Goal: Information Seeking & Learning: Compare options

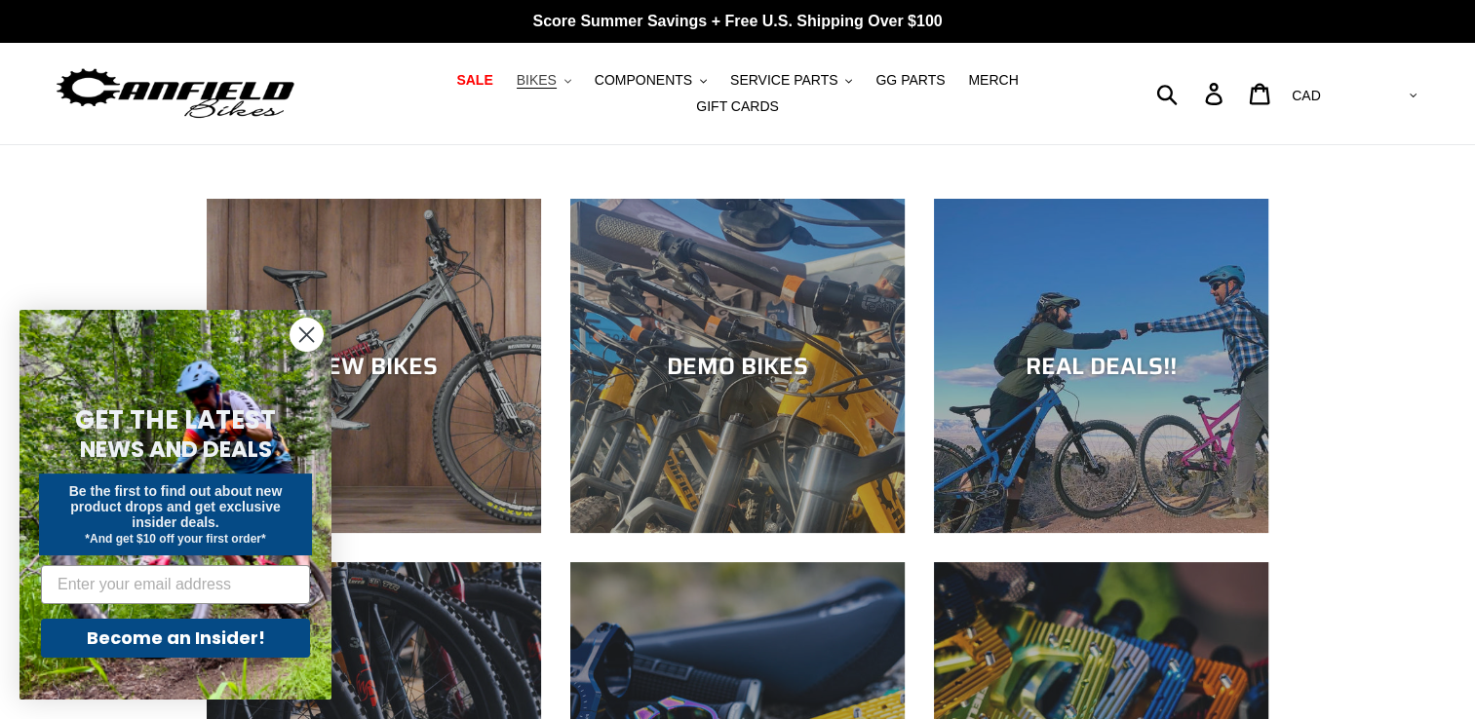
click at [517, 81] on span "BIKES" at bounding box center [537, 80] width 40 height 17
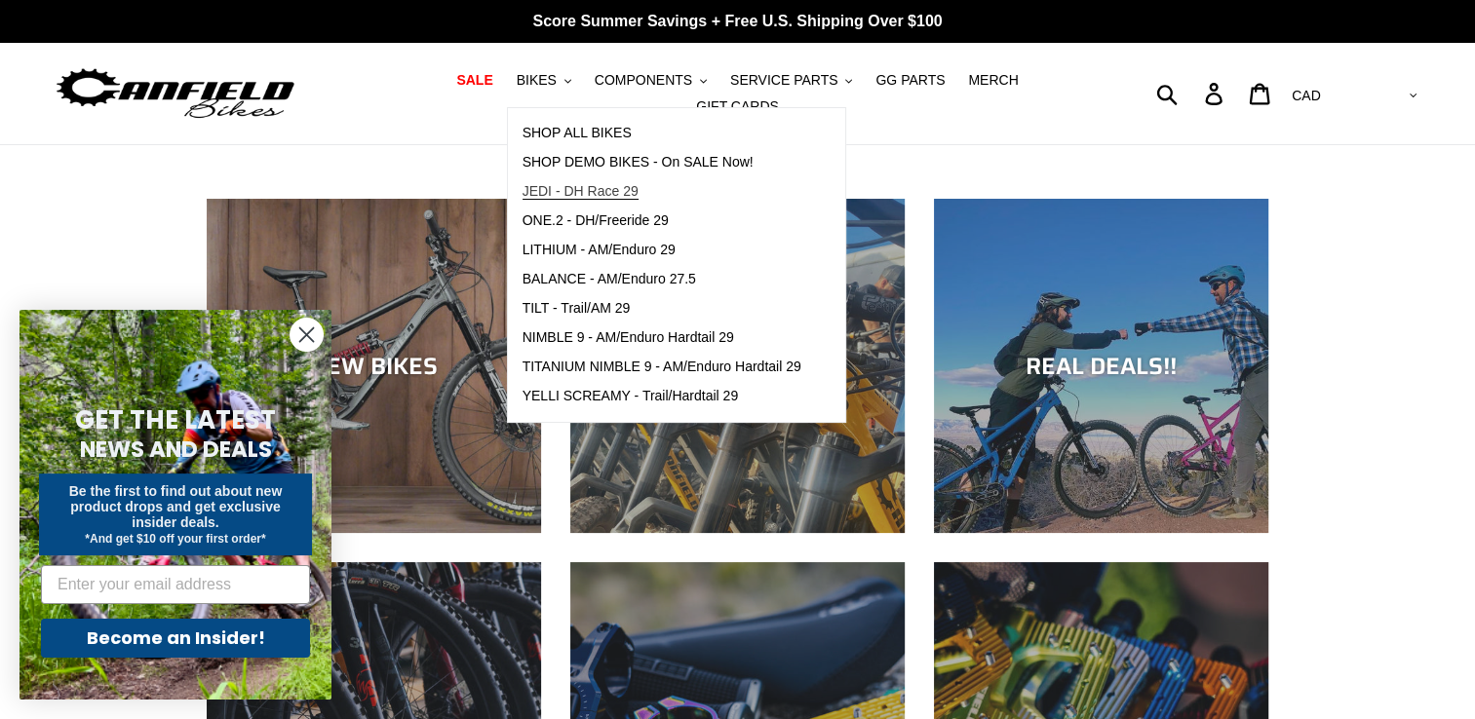
click at [522, 194] on span "JEDI - DH Race 29" at bounding box center [580, 191] width 116 height 17
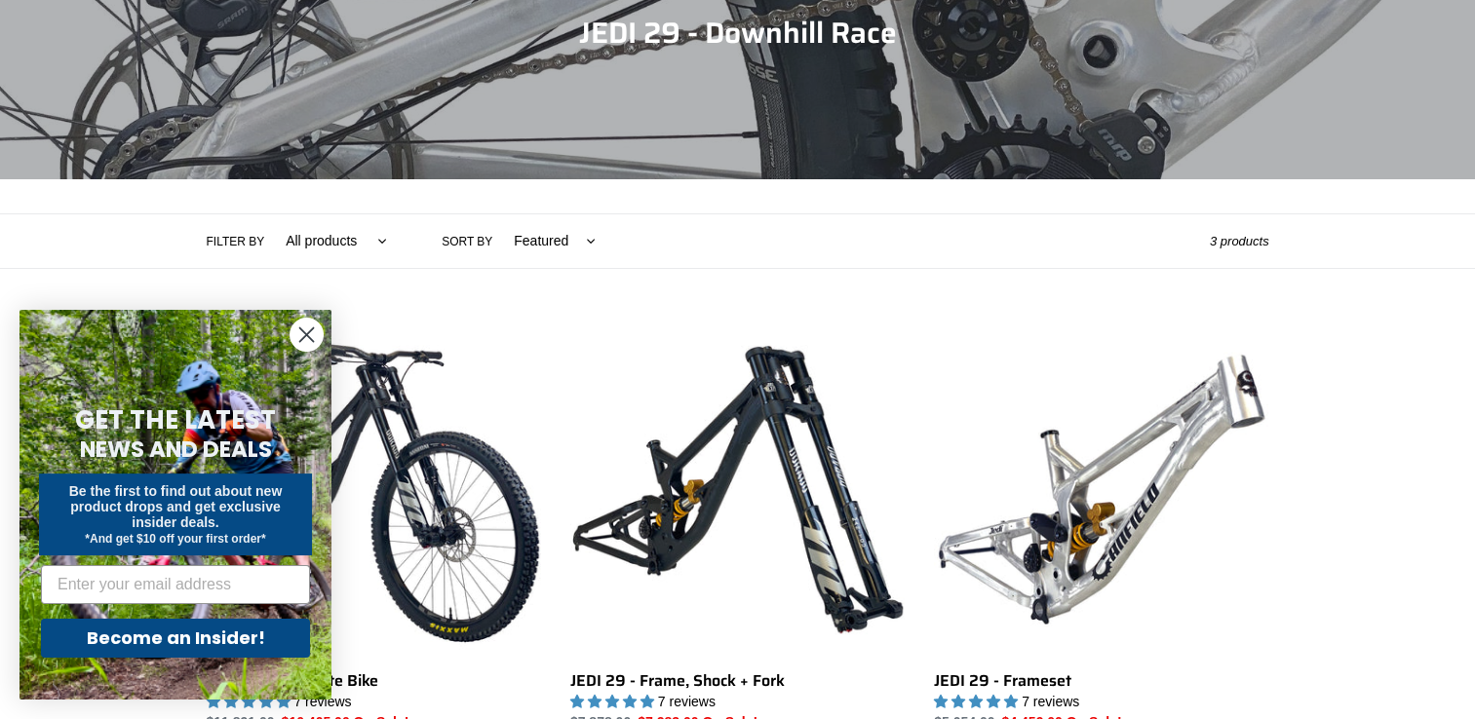
scroll to position [292, 0]
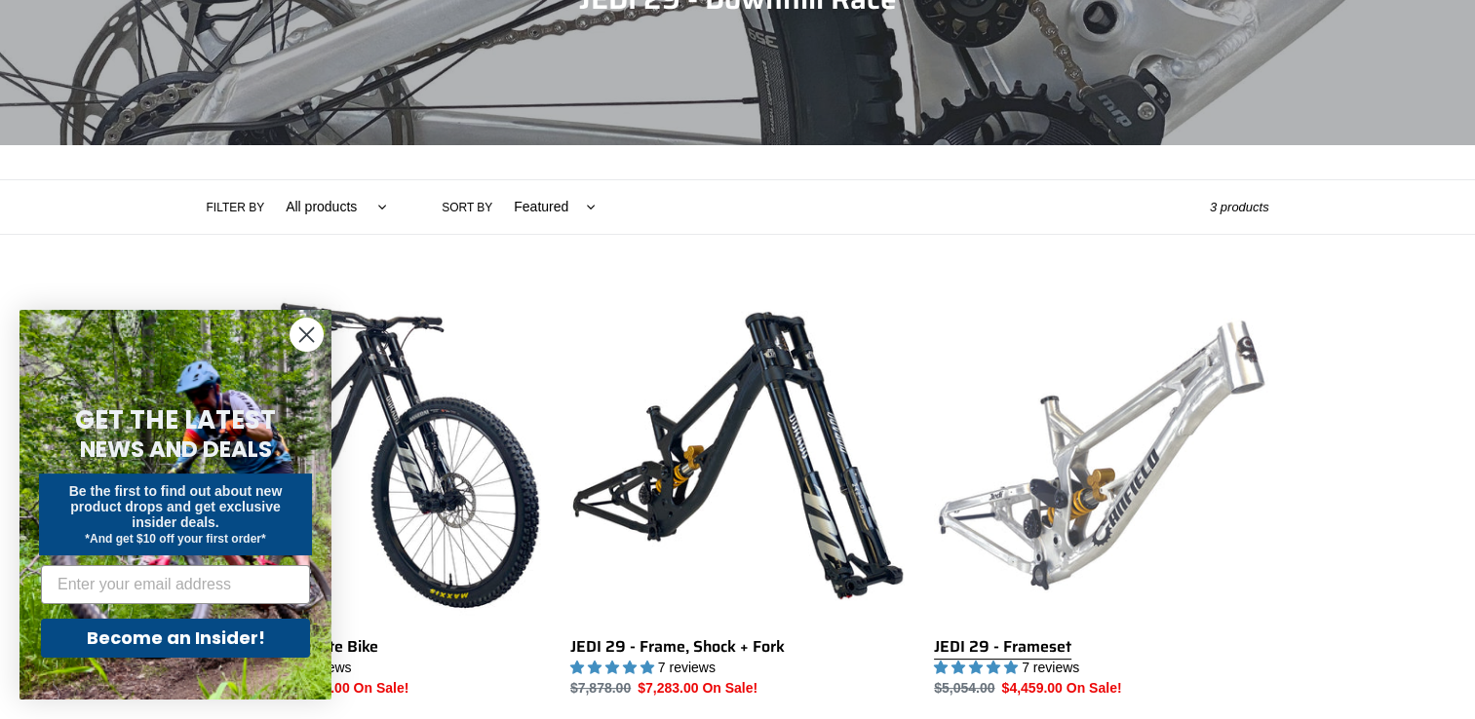
click at [1096, 517] on link "JEDI 29 - Frameset" at bounding box center [1101, 493] width 334 height 410
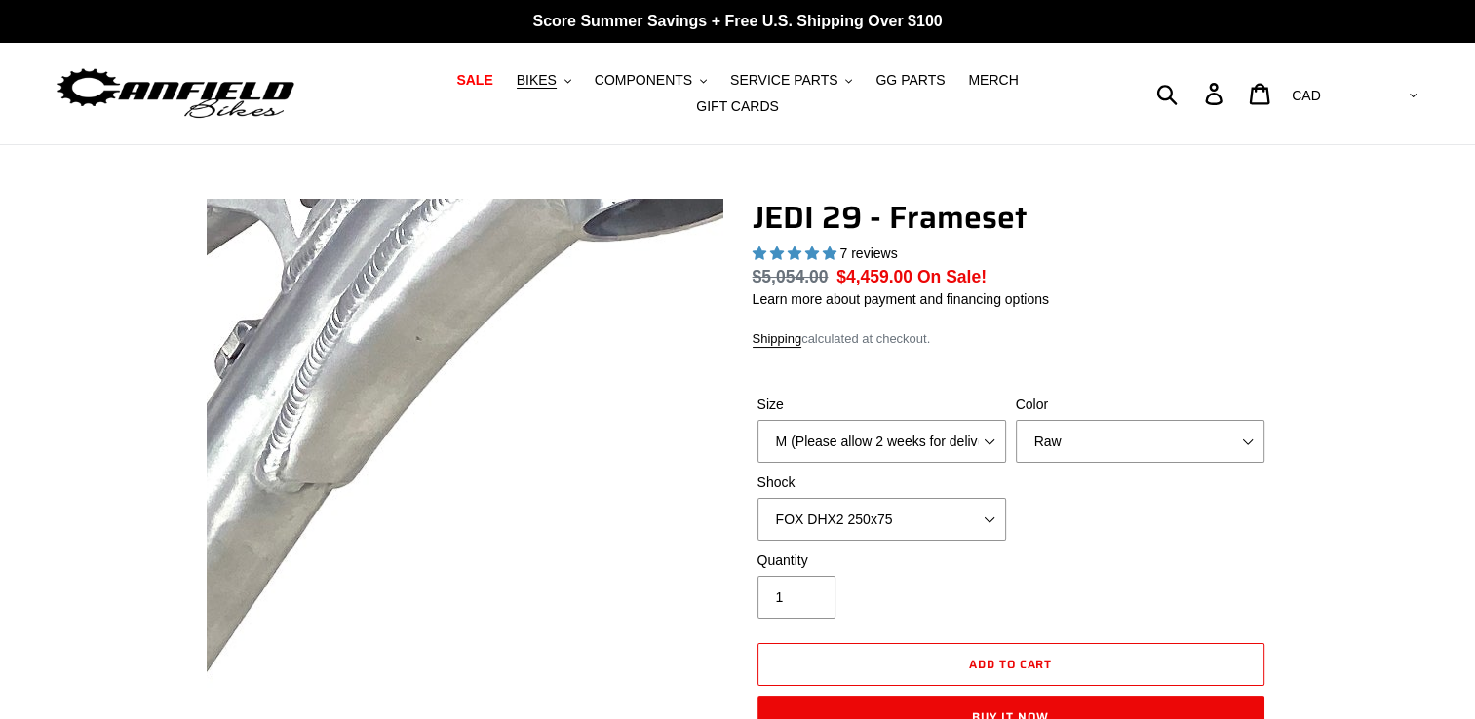
select select "highest-rating"
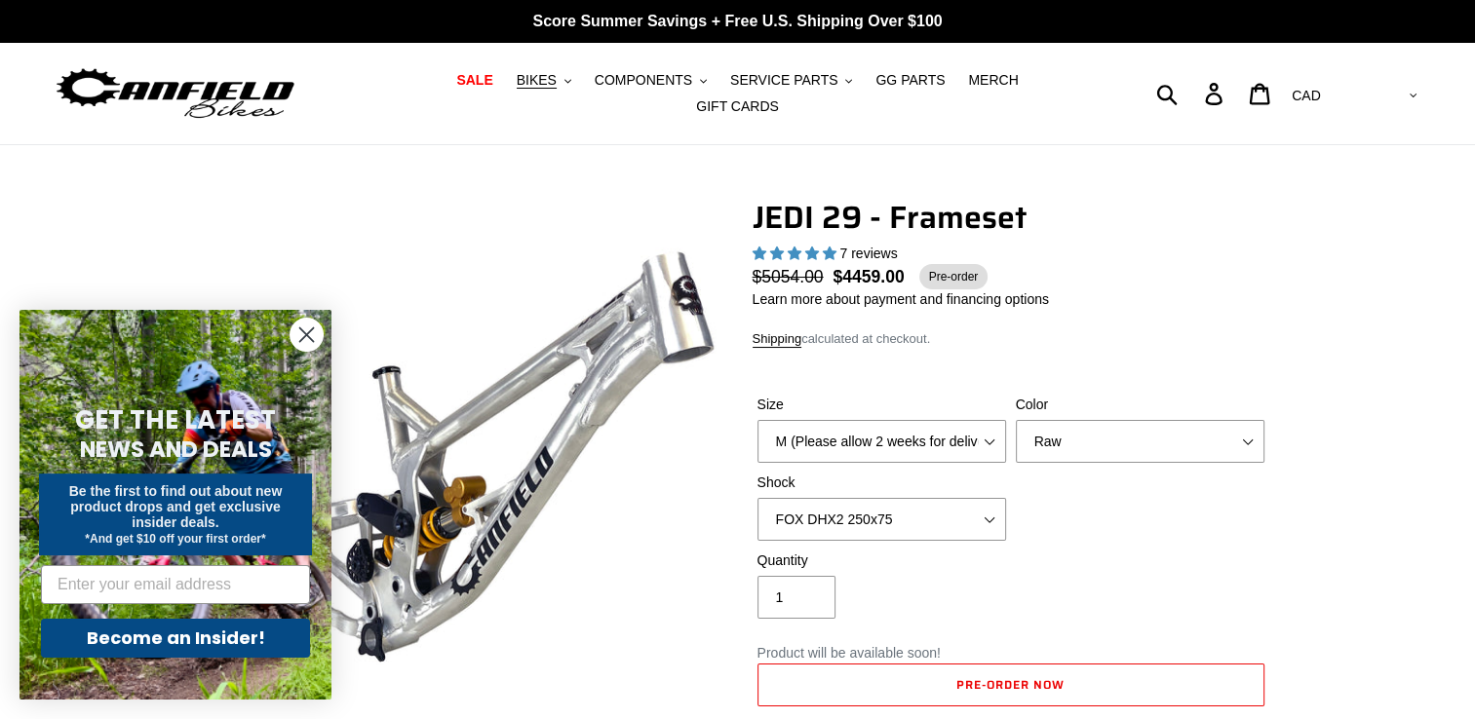
click at [300, 344] on circle "Close dialog" at bounding box center [306, 335] width 32 height 32
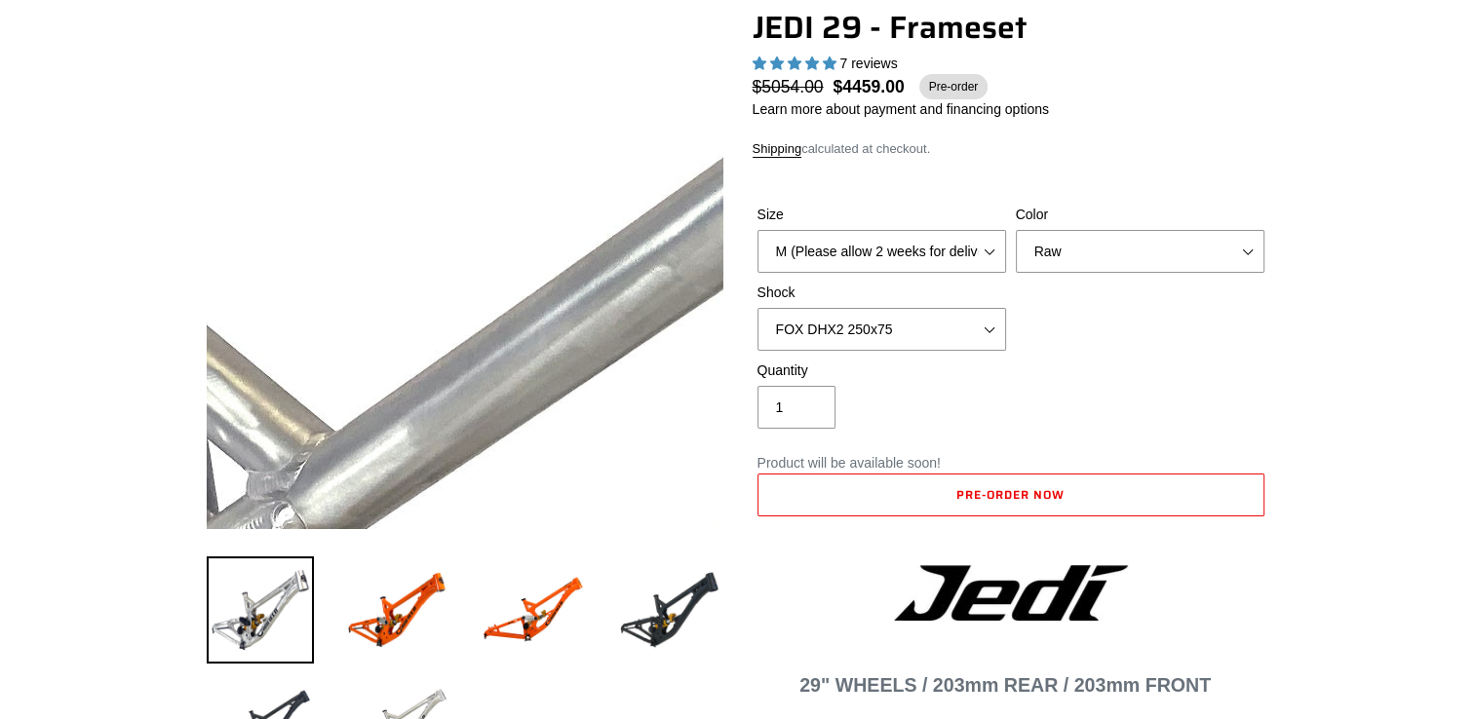
scroll to position [195, 0]
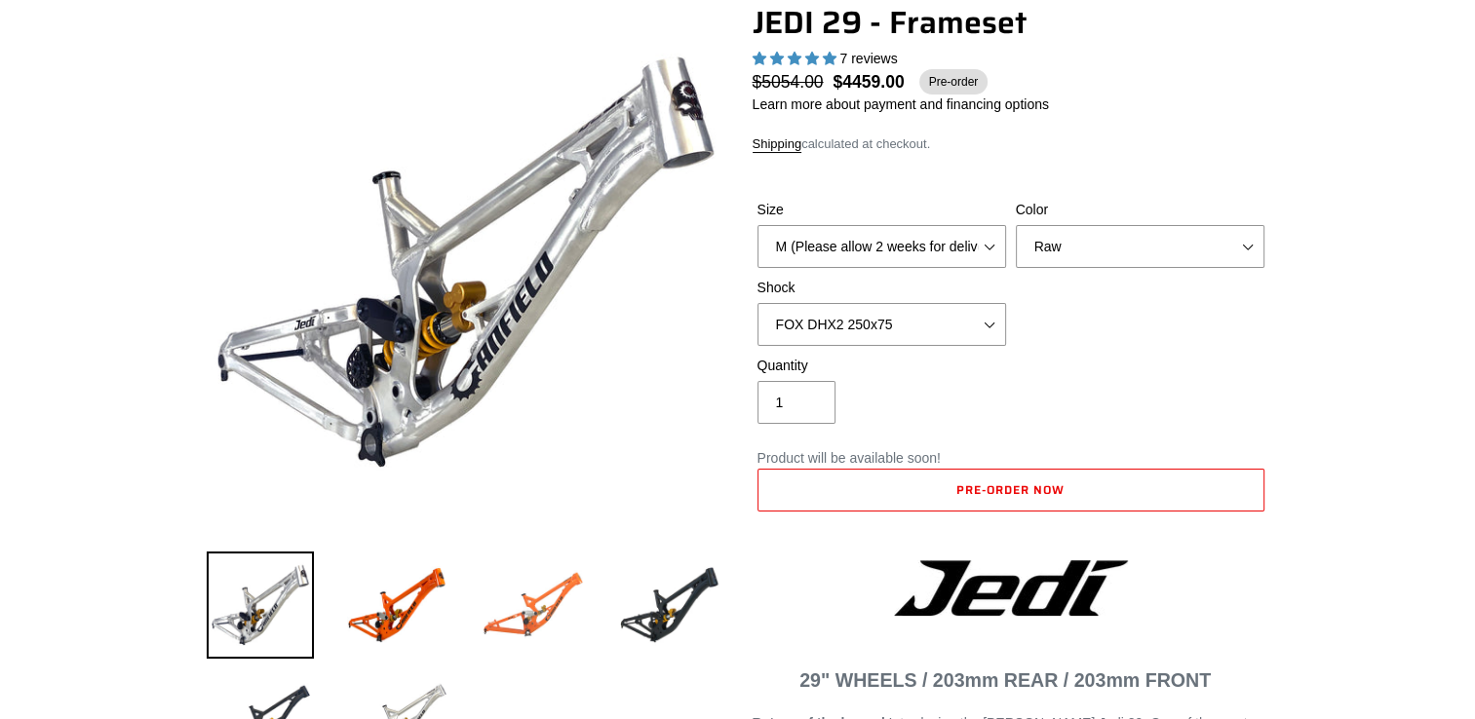
click at [532, 595] on img at bounding box center [533, 605] width 107 height 107
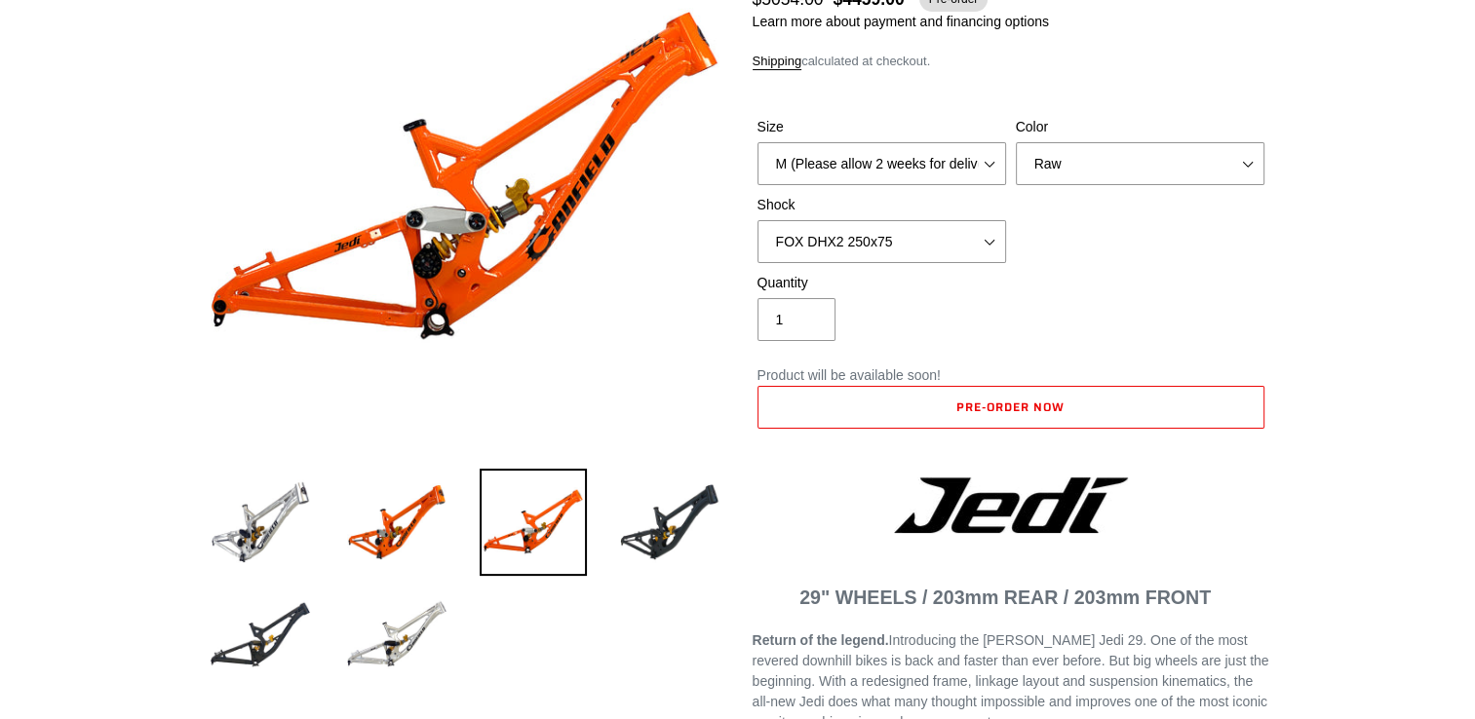
scroll to position [390, 0]
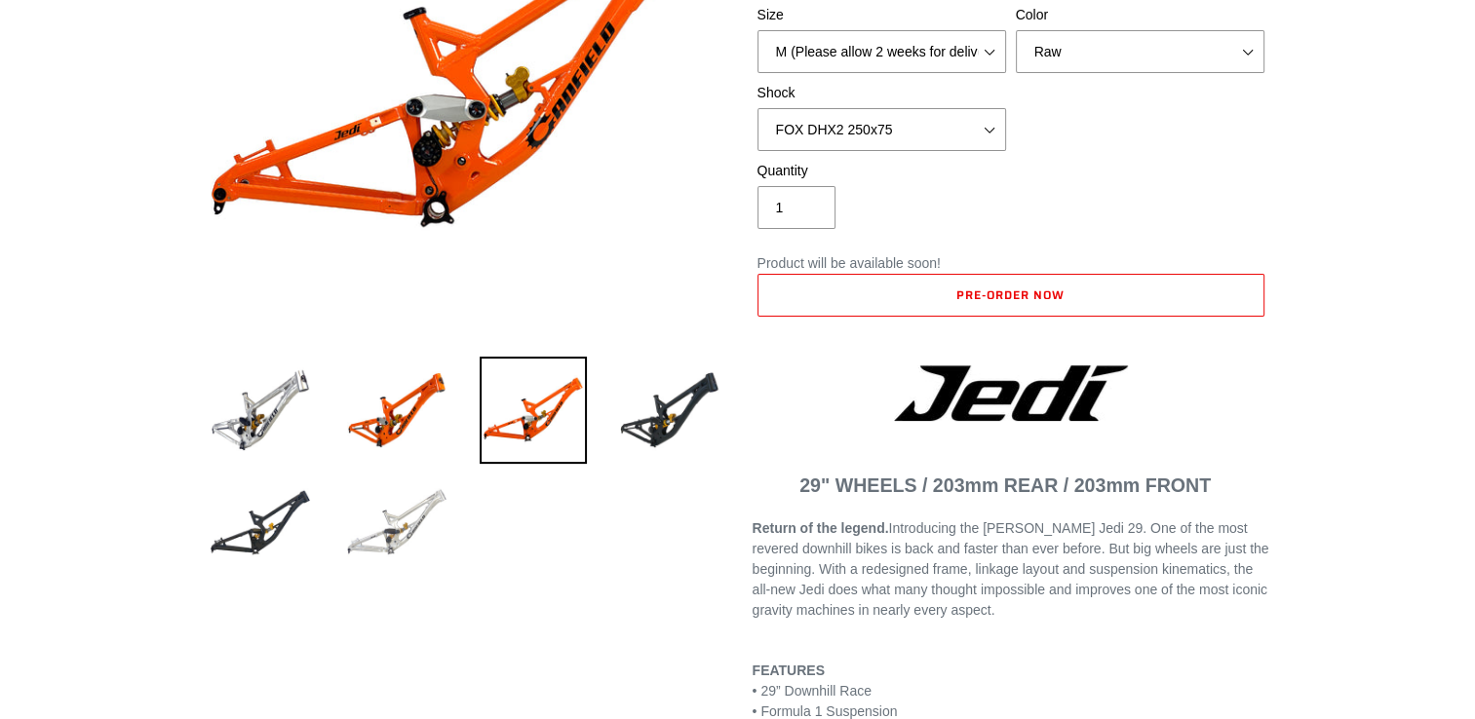
click at [380, 520] on img at bounding box center [396, 523] width 107 height 107
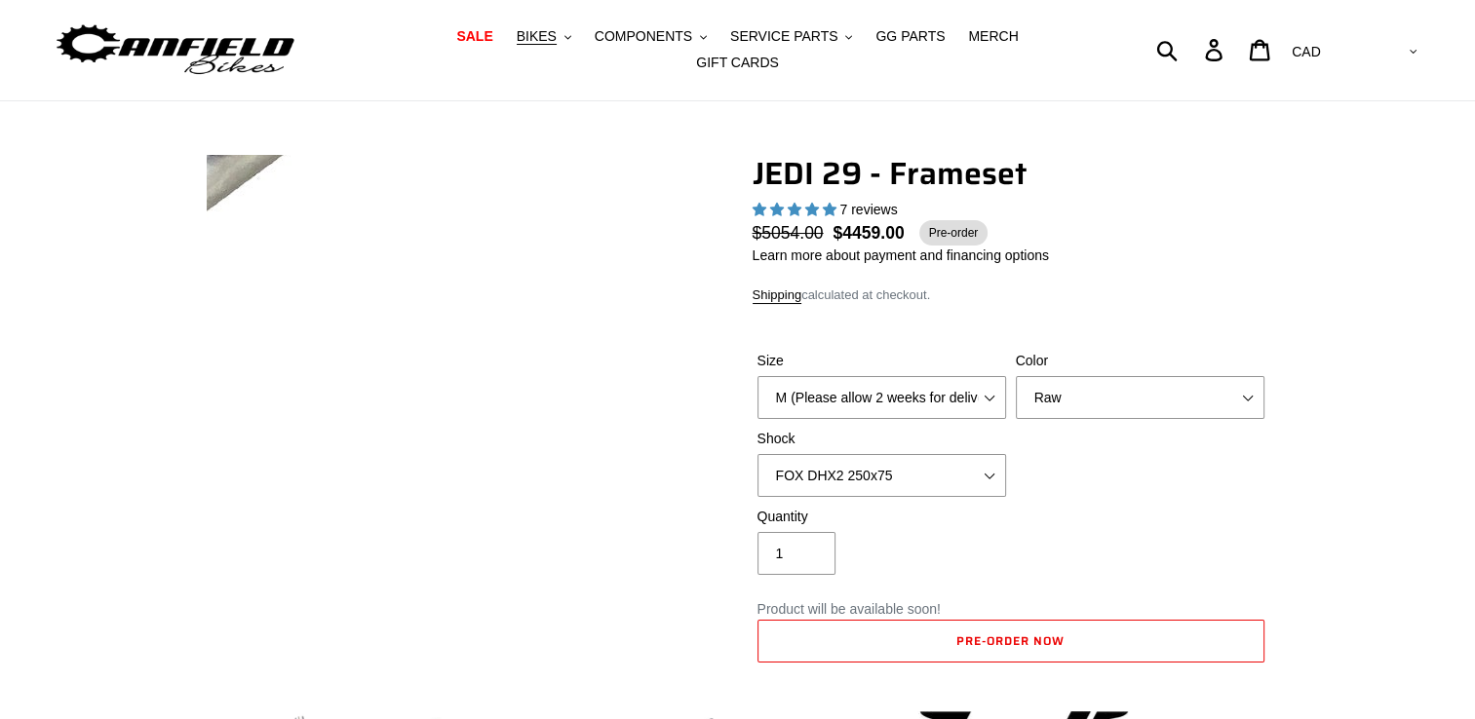
scroll to position [0, 0]
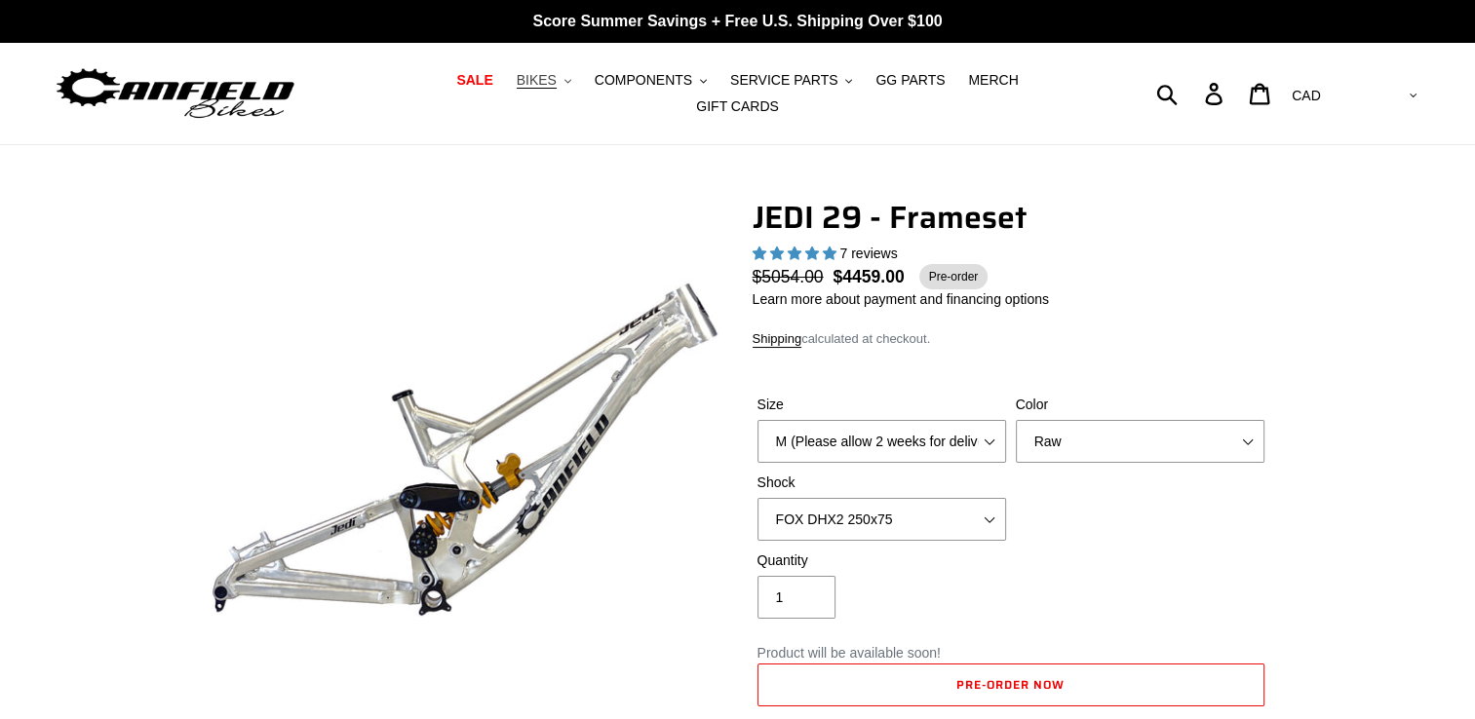
click at [517, 89] on span "BIKES" at bounding box center [537, 80] width 40 height 17
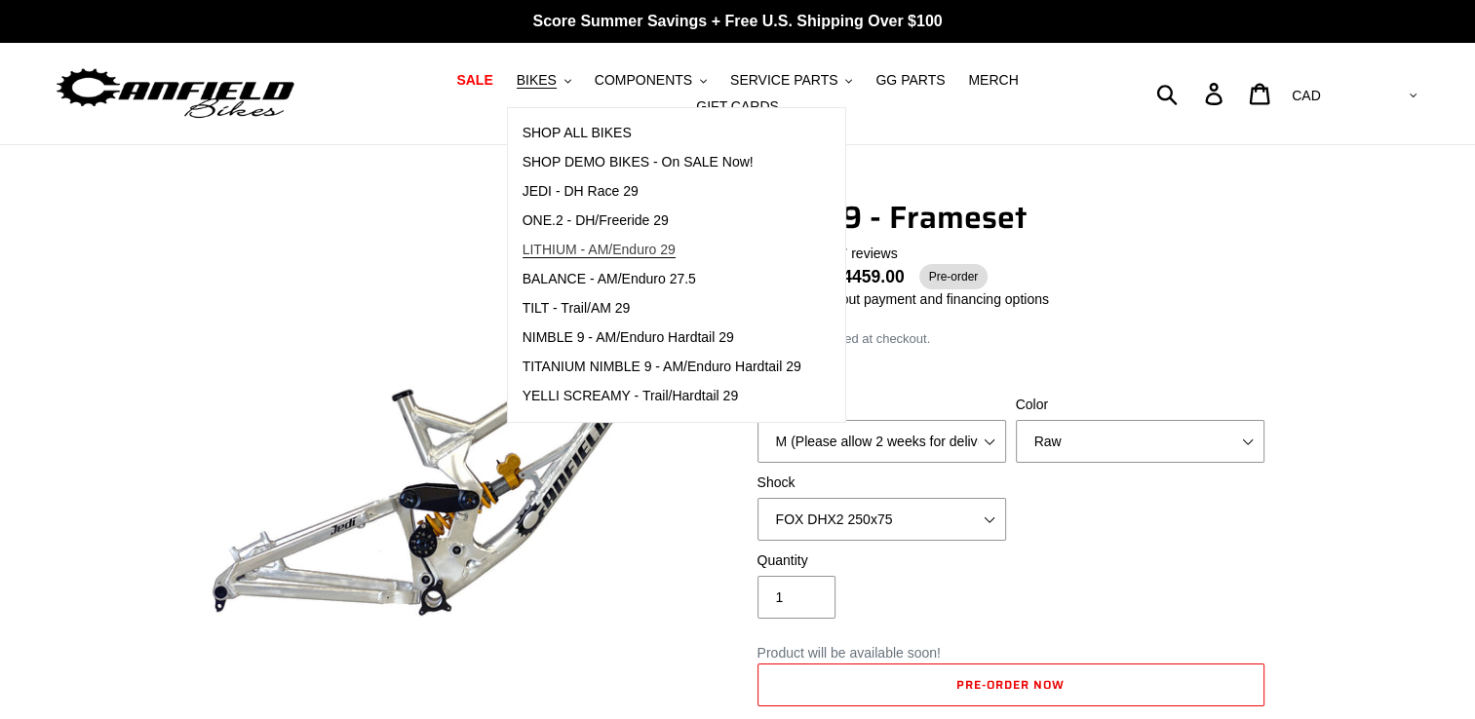
click at [557, 258] on span "LITHIUM - AM/Enduro 29" at bounding box center [598, 250] width 153 height 17
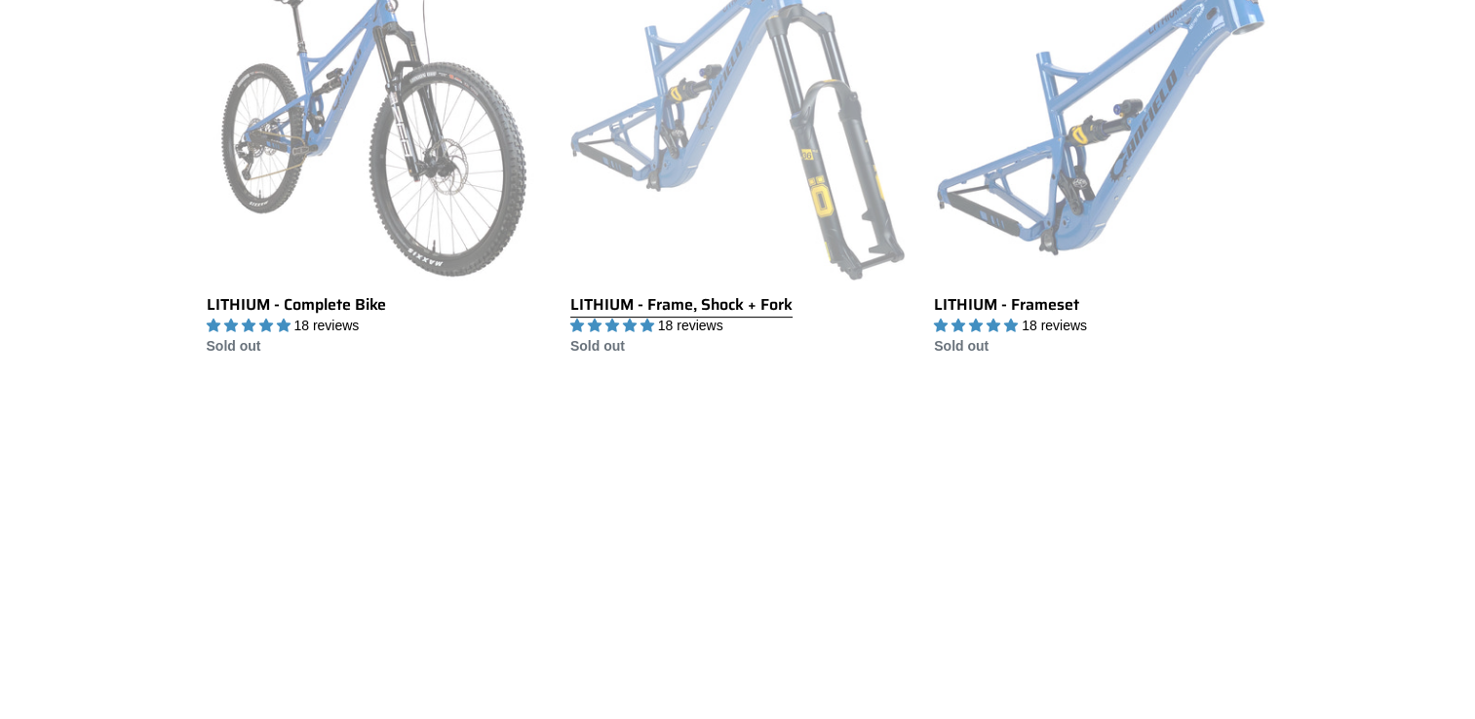
scroll to position [585, 0]
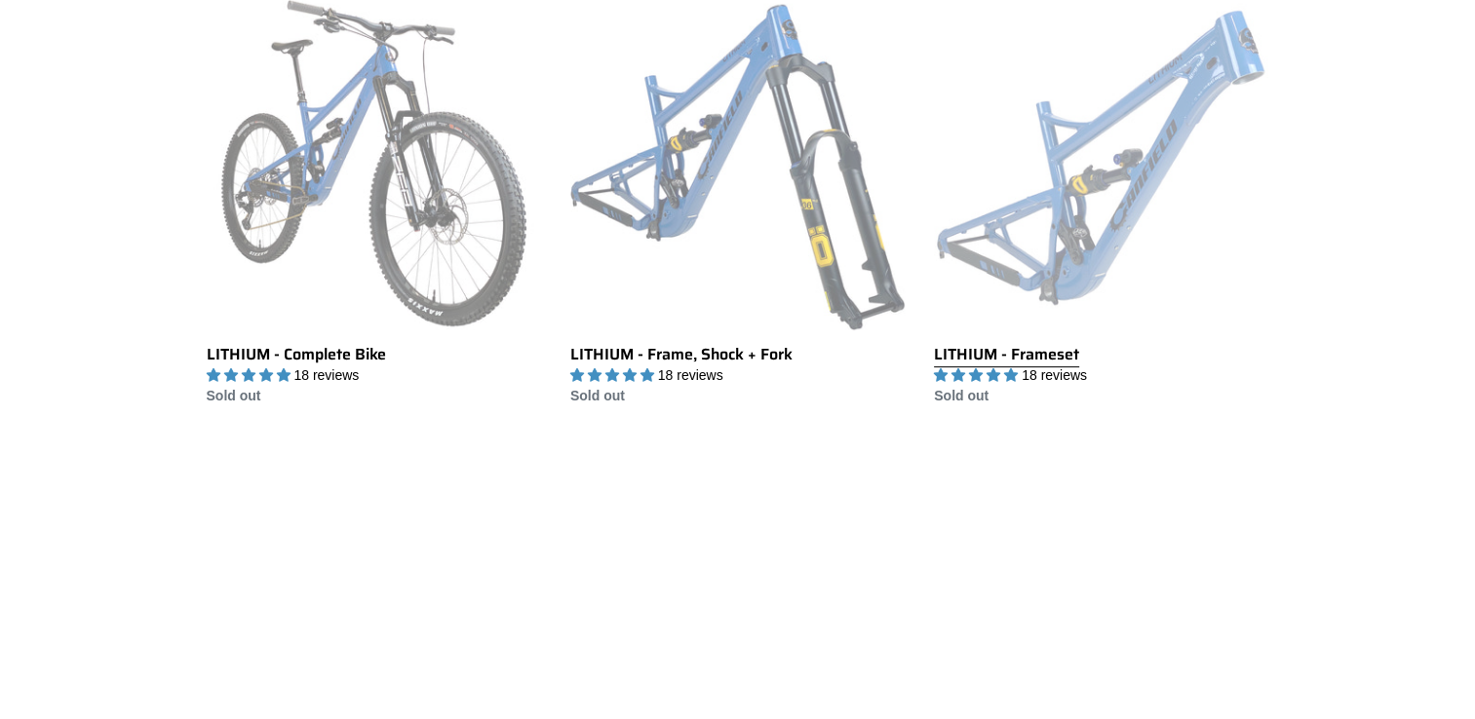
click at [1014, 244] on link "LITHIUM - Frameset" at bounding box center [1101, 201] width 334 height 410
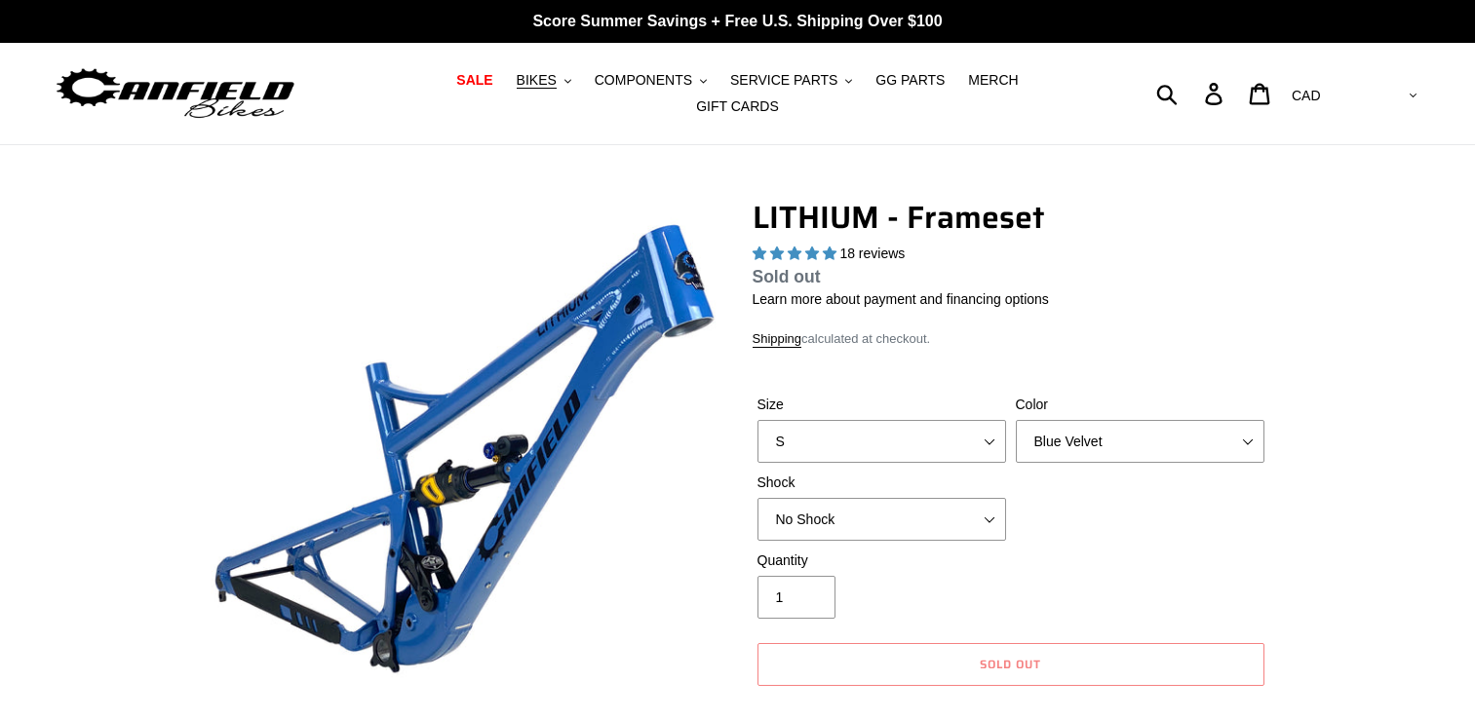
select select "highest-rating"
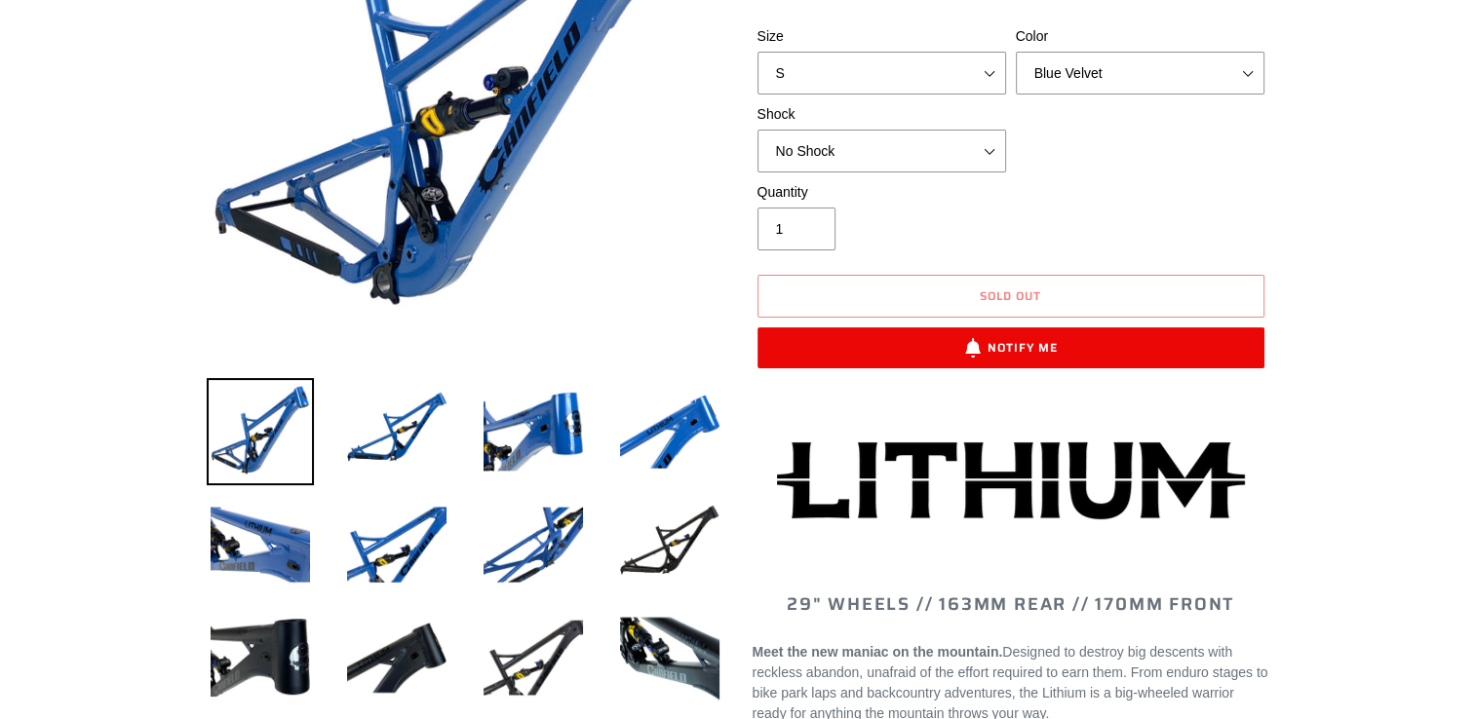
scroll to position [390, 0]
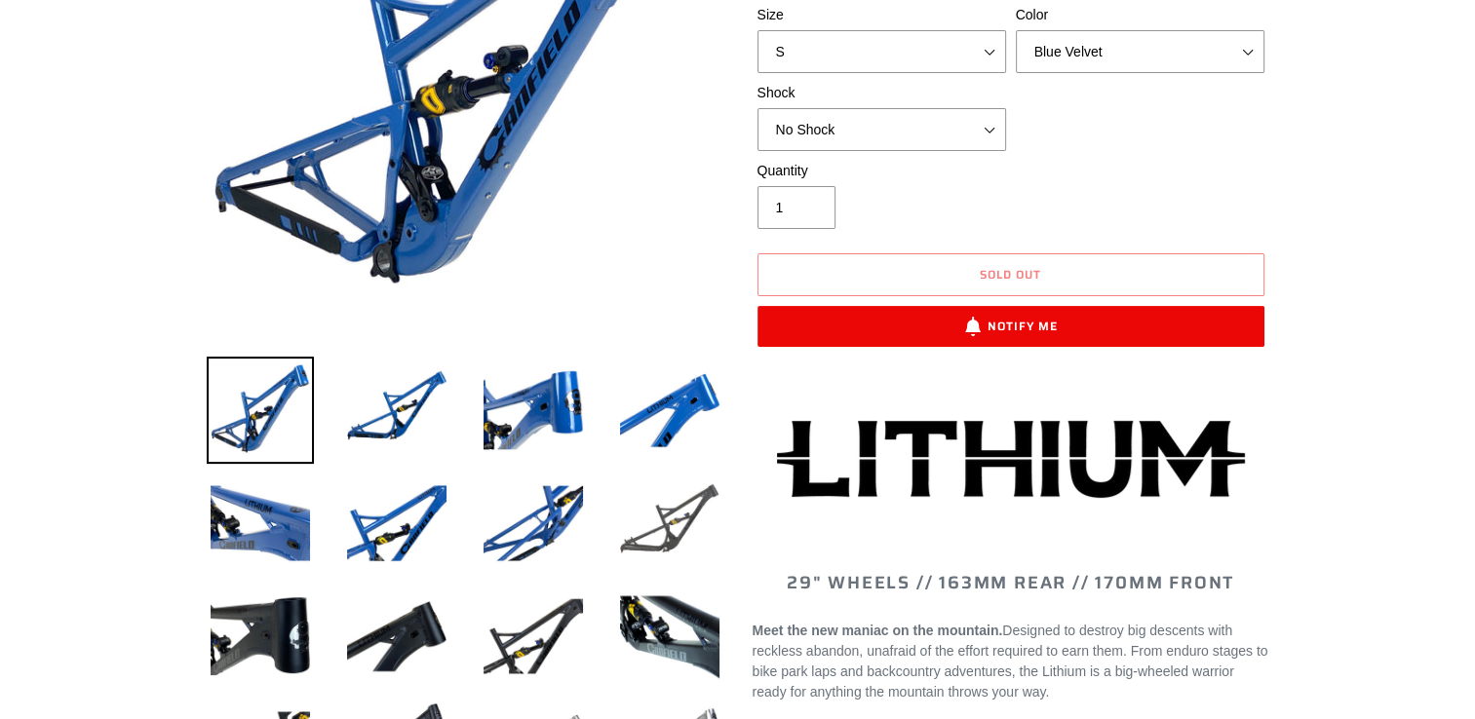
click at [646, 546] on img at bounding box center [669, 523] width 107 height 107
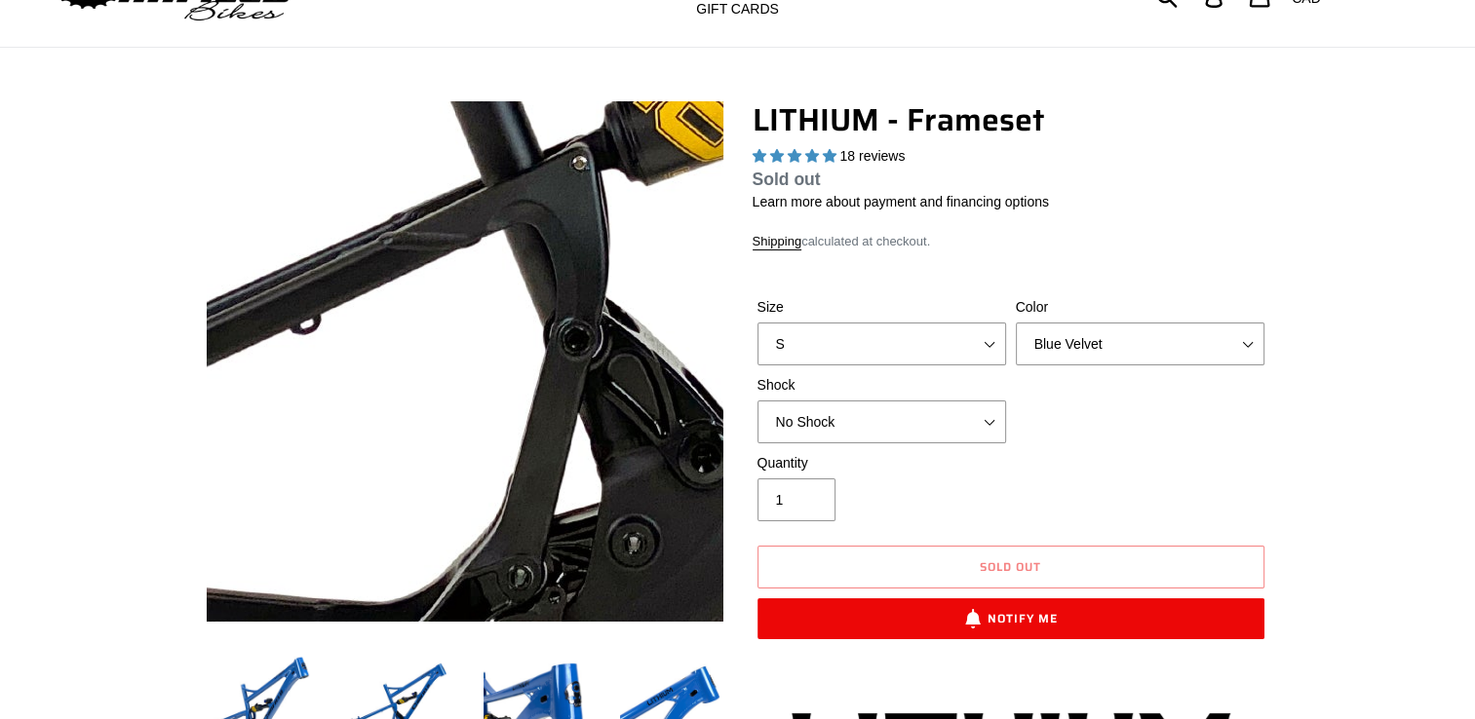
scroll to position [292, 0]
